Goal: Task Accomplishment & Management: Manage account settings

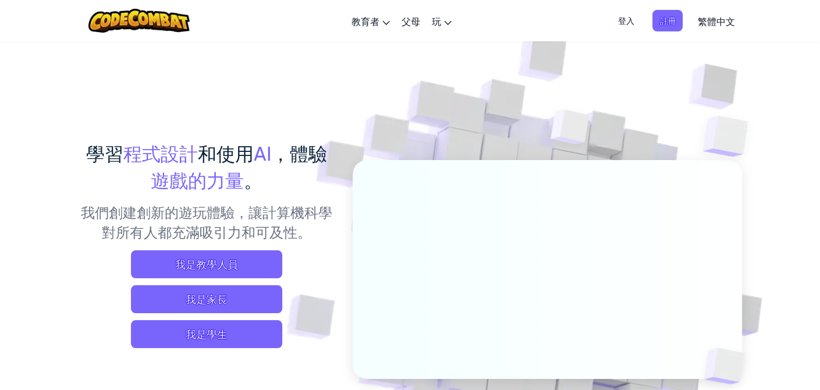
click at [620, 24] on span "登入" at bounding box center [626, 21] width 30 height 22
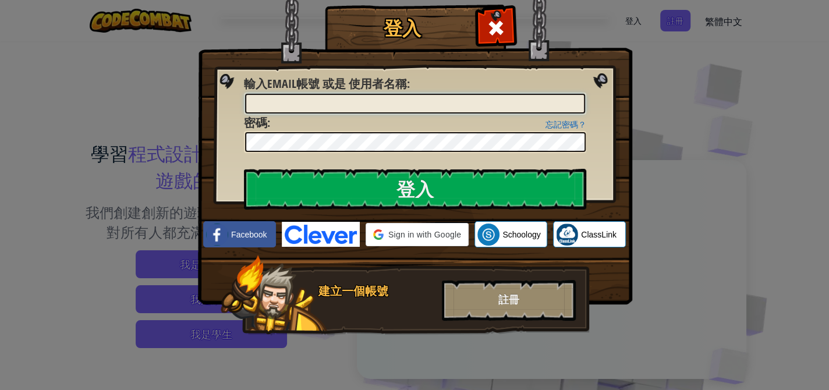
click at [344, 104] on input "輸入Email帳號 或是 使用者名稱 :" at bounding box center [415, 104] width 340 height 20
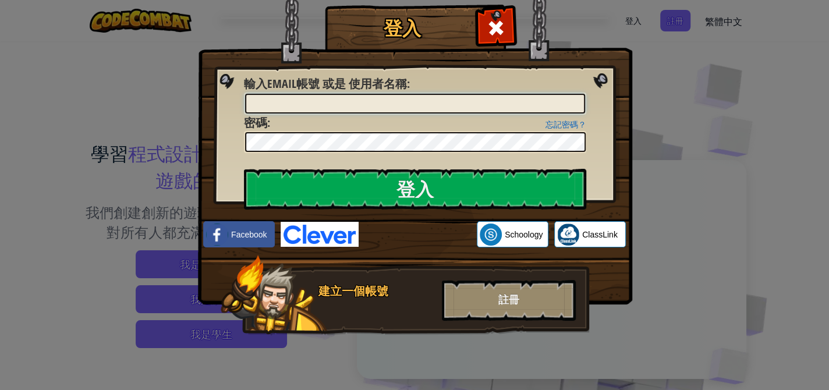
type input "Edgar_CS"
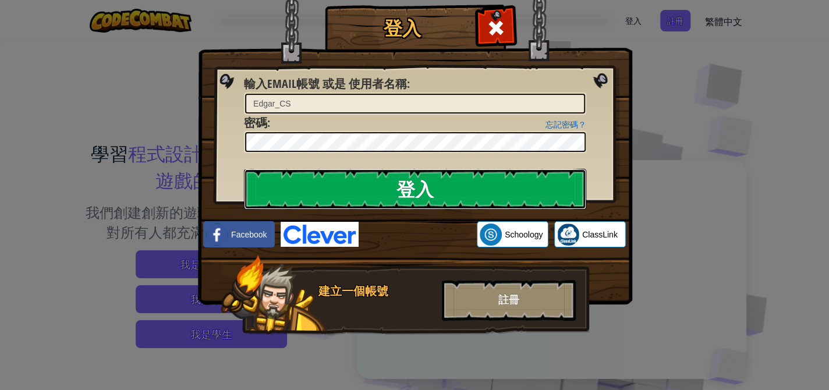
click at [373, 176] on input "登入" at bounding box center [415, 189] width 342 height 41
click at [397, 192] on input "登入" at bounding box center [415, 189] width 342 height 41
